Goal: Task Accomplishment & Management: Manage account settings

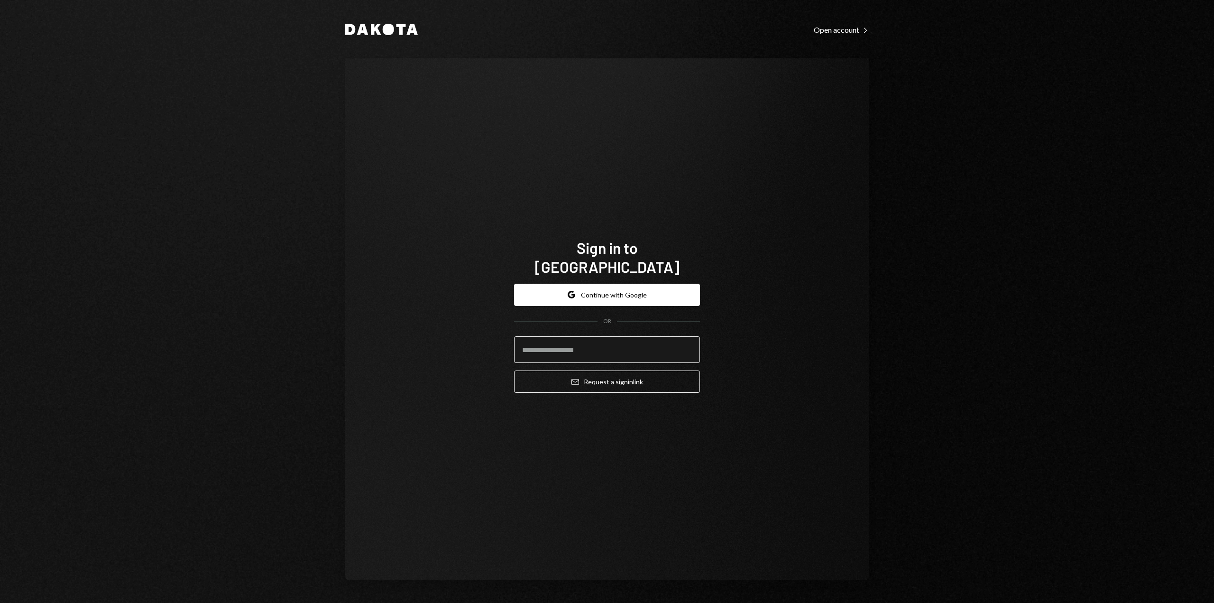
click at [671, 339] on input "email" at bounding box center [607, 349] width 186 height 27
type input "**********"
click at [655, 378] on button "Email Request a sign in link" at bounding box center [607, 381] width 186 height 22
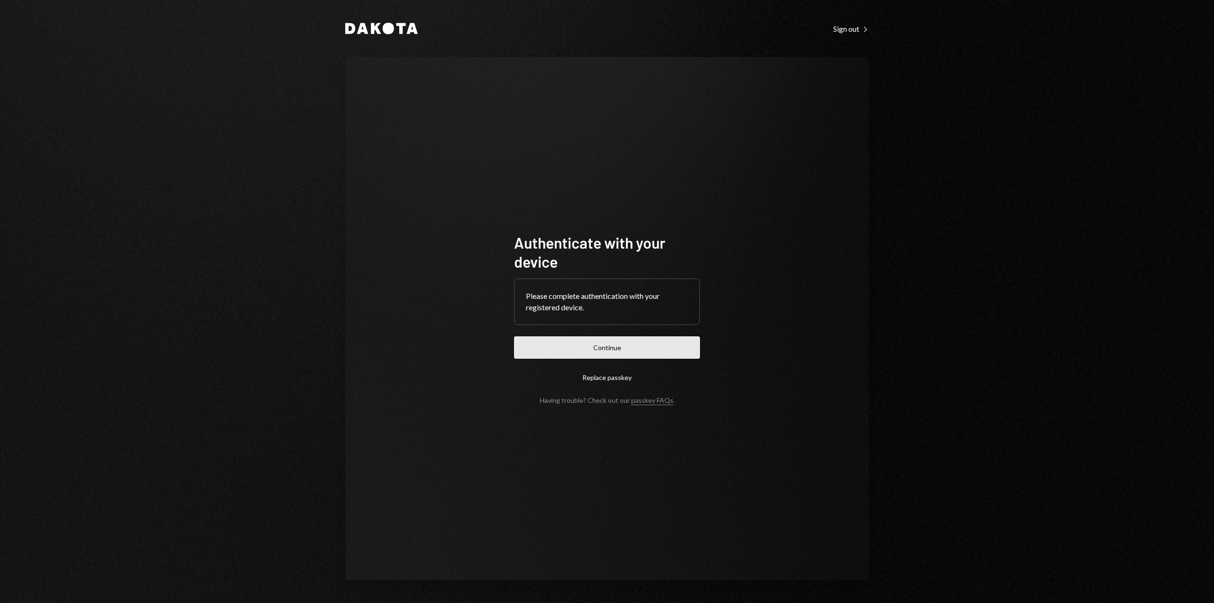
click at [584, 340] on button "Continue" at bounding box center [607, 347] width 186 height 22
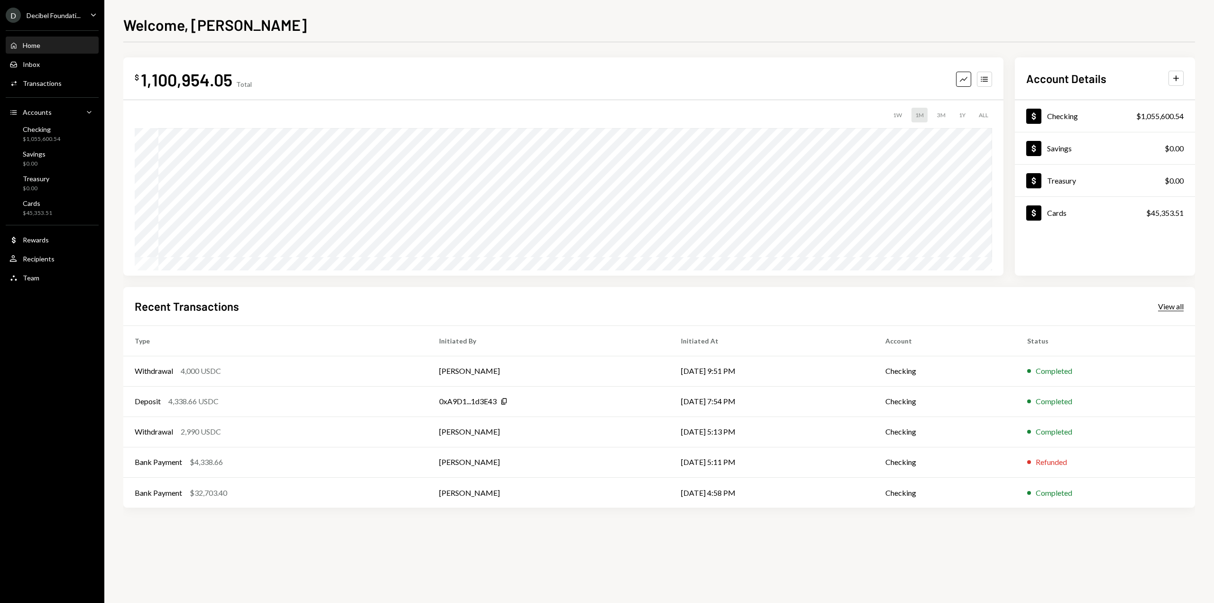
click at [1158, 308] on div "View all" at bounding box center [1171, 306] width 26 height 9
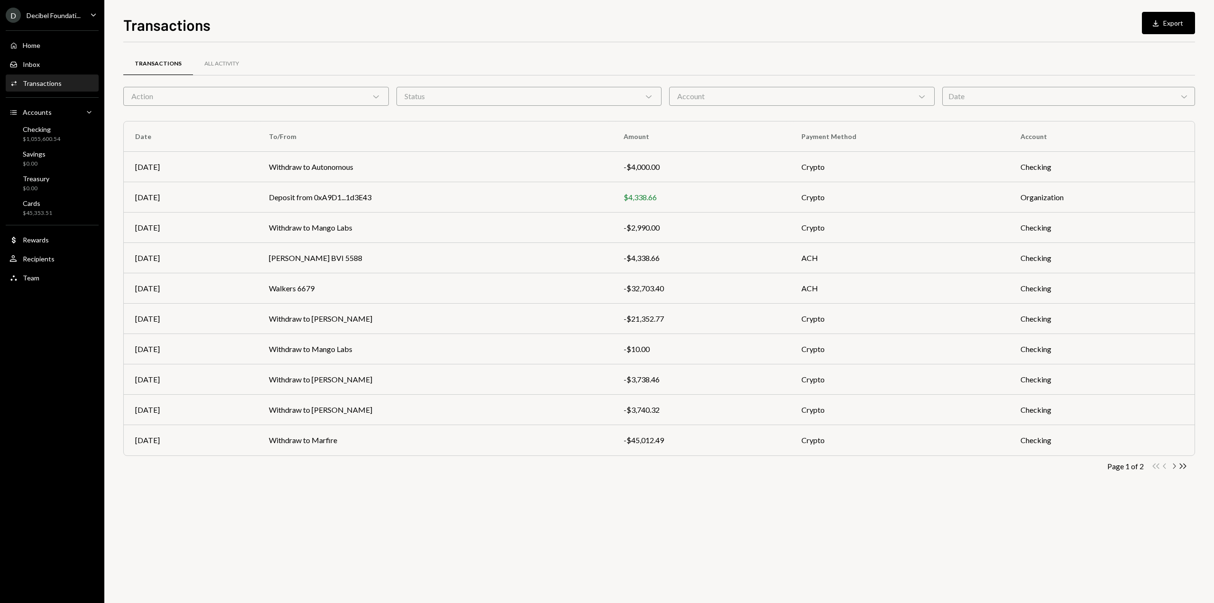
click at [1176, 467] on icon "Chevron Right" at bounding box center [1173, 465] width 9 height 9
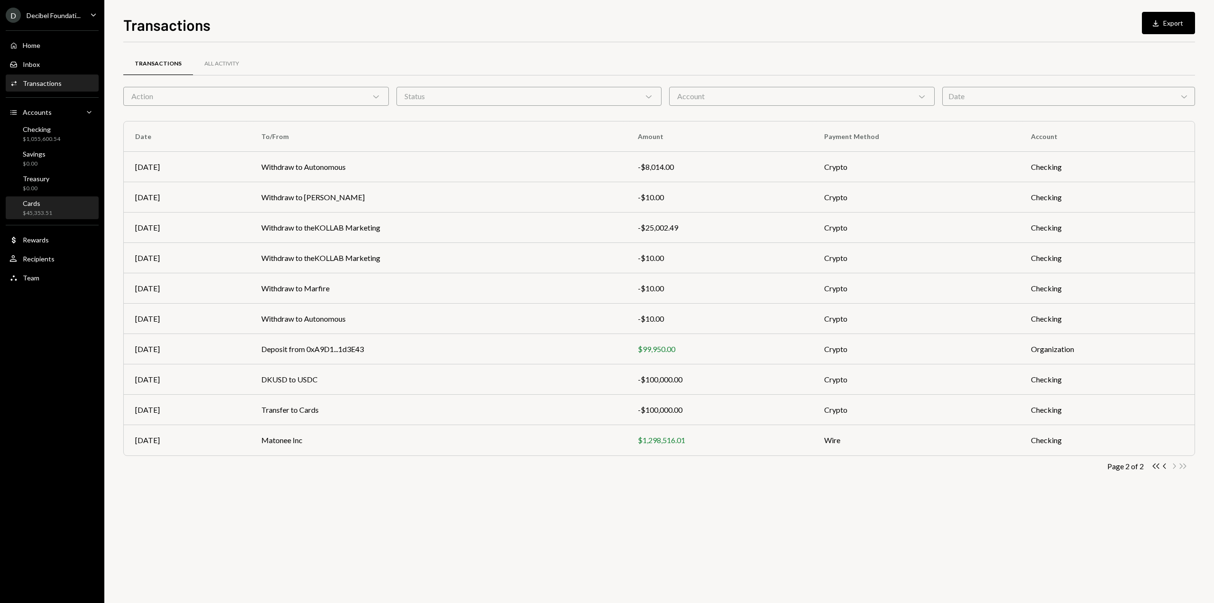
click at [77, 210] on div "Cards $45,353.51" at bounding box center [51, 208] width 85 height 18
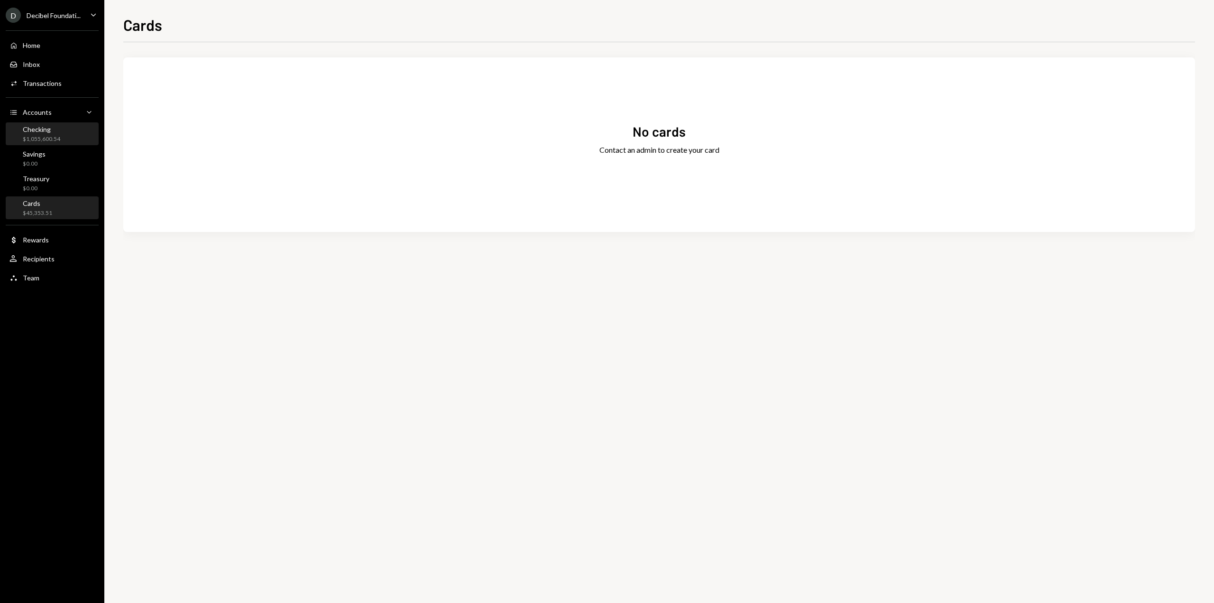
click at [35, 132] on div "Checking" at bounding box center [41, 129] width 37 height 8
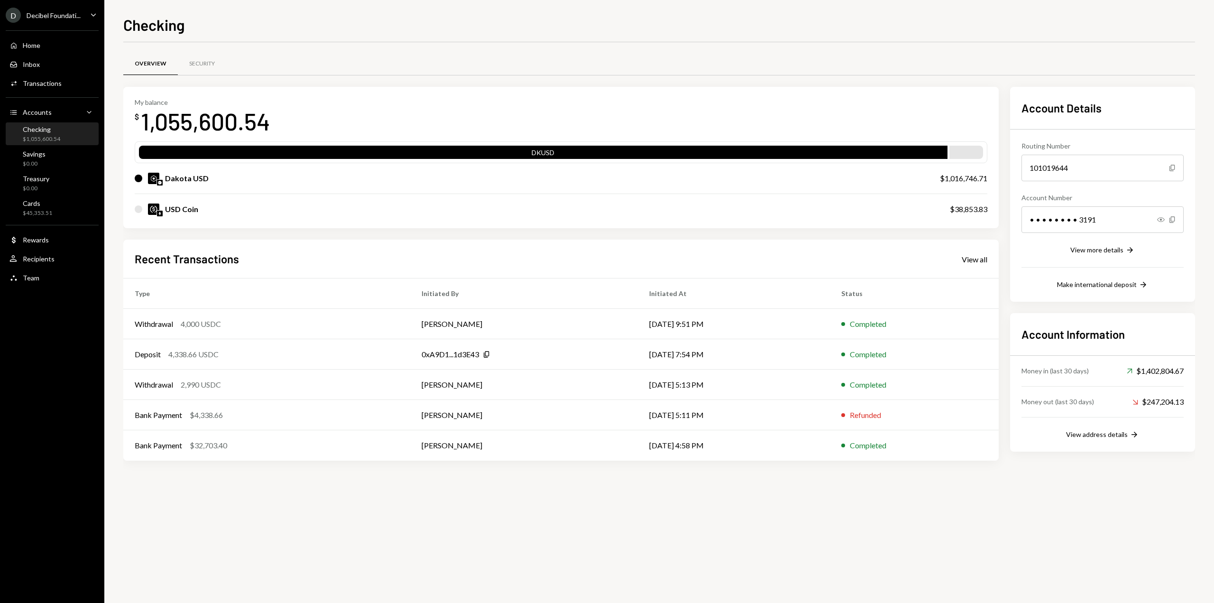
click at [94, 18] on icon "Caret Down" at bounding box center [93, 14] width 10 height 10
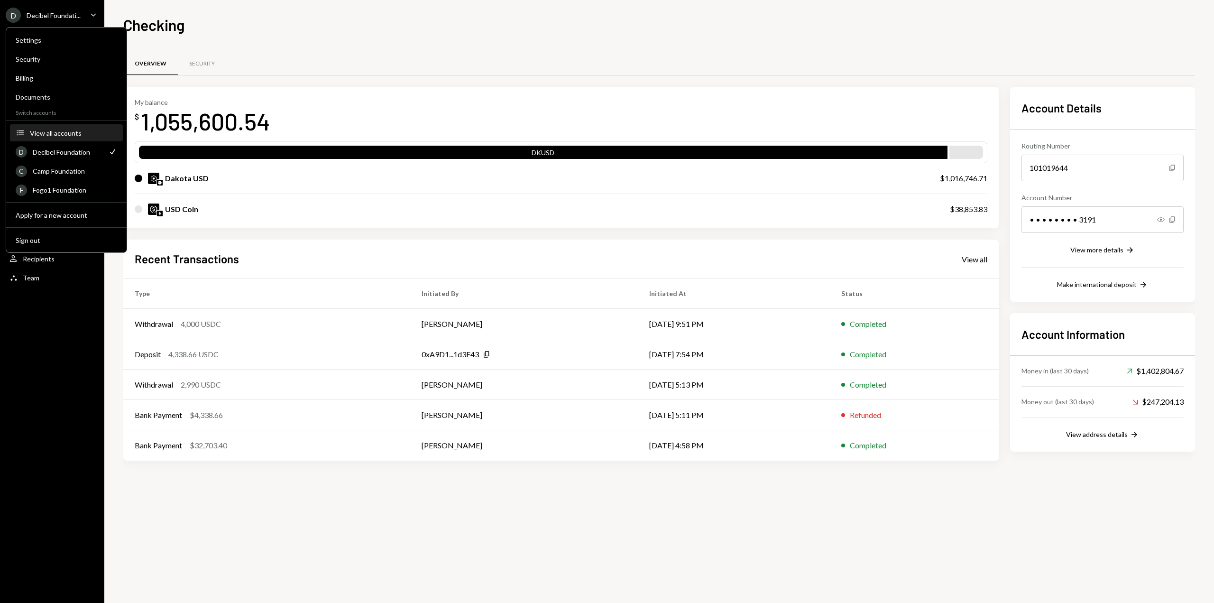
click at [60, 130] on div "View all accounts" at bounding box center [73, 133] width 87 height 8
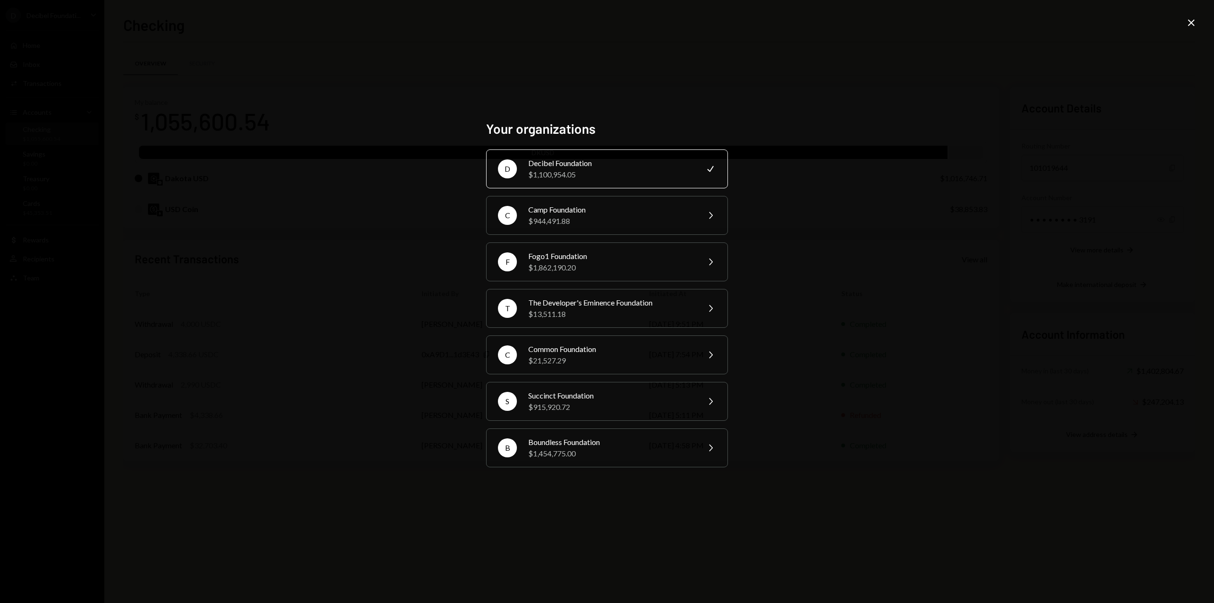
click at [918, 114] on div "Your organizations D Decibel Foundation $1,100,954.05 Check C Camp Foundation $…" at bounding box center [607, 301] width 1214 height 603
click at [1193, 23] on icon "Close" at bounding box center [1190, 22] width 11 height 11
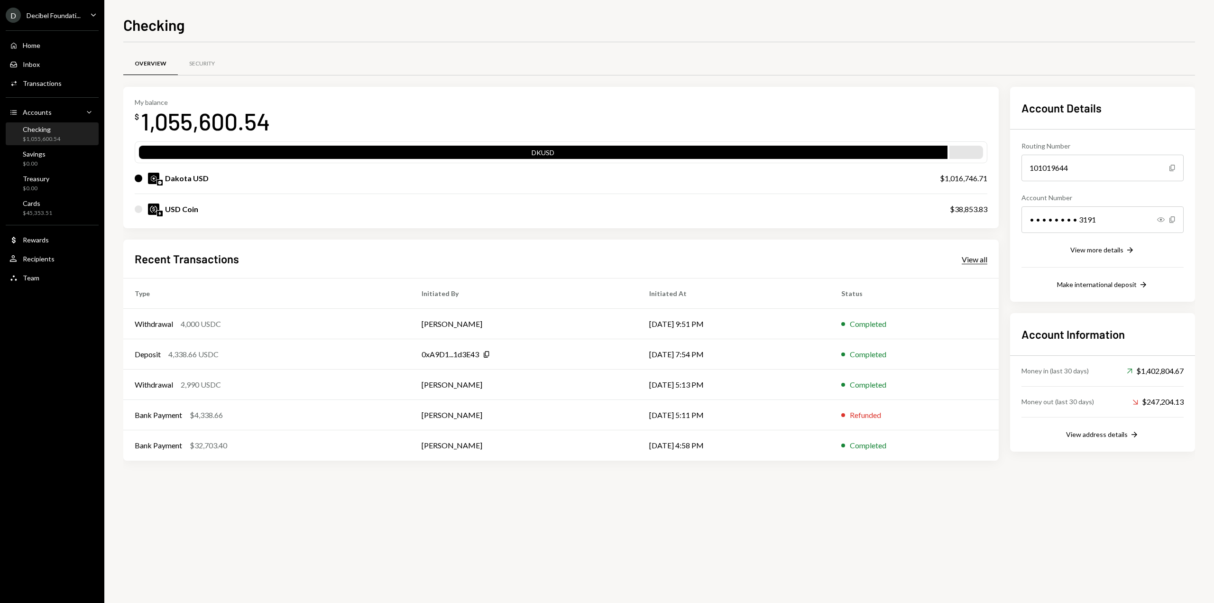
click at [970, 255] on div "View all" at bounding box center [975, 259] width 26 height 9
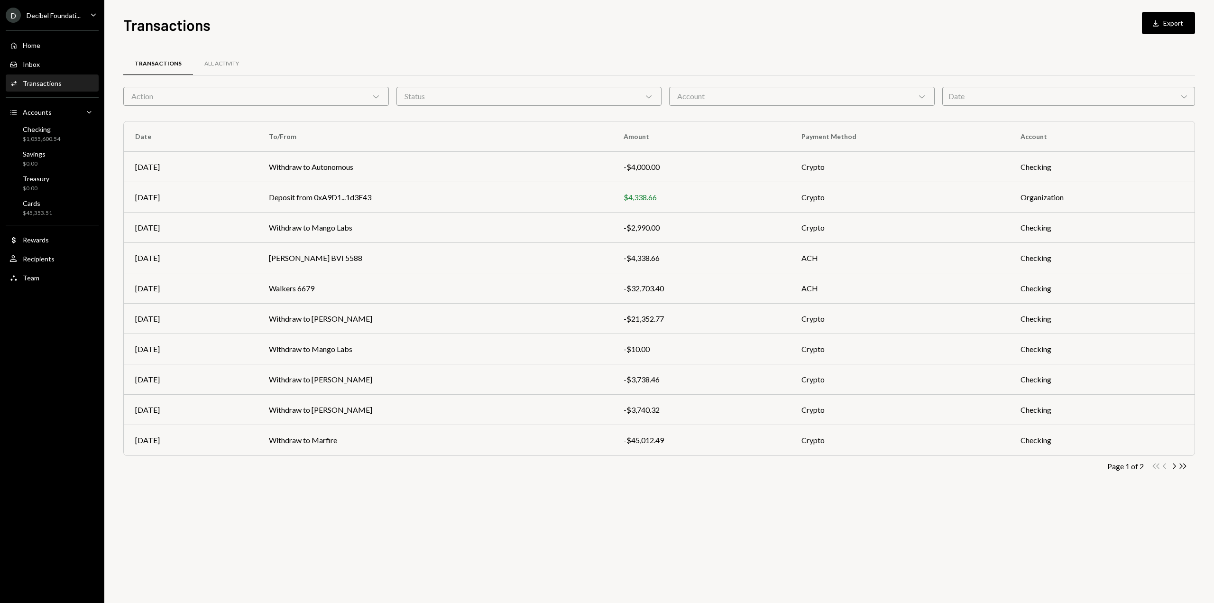
click at [1170, 22] on button "Download Export" at bounding box center [1168, 23] width 53 height 22
